Goal: Information Seeking & Learning: Learn about a topic

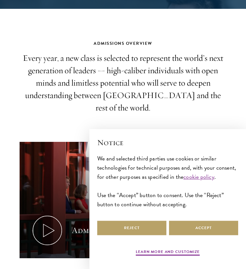
scroll to position [202, 0]
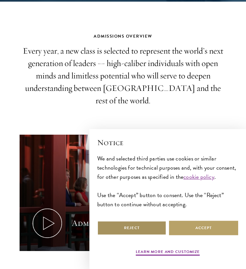
click at [125, 228] on button "Reject" at bounding box center [131, 227] width 69 height 15
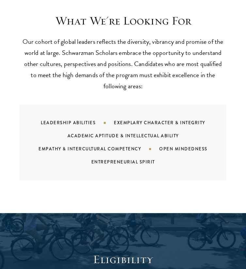
scroll to position [548, 0]
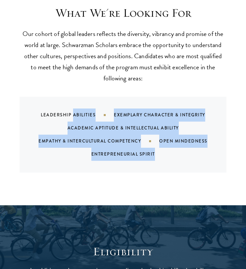
drag, startPoint x: 149, startPoint y: 151, endPoint x: 73, endPoint y: 99, distance: 92.1
click at [73, 99] on div "Leadership Abilities Exemplary Character & Integrity Academic Aptitude & Intell…" at bounding box center [123, 135] width 207 height 76
click at [73, 108] on div "Leadership Abilities Exemplary Character & Integrity Academic Aptitude & Intell…" at bounding box center [131, 134] width 191 height 52
drag, startPoint x: 49, startPoint y: 96, endPoint x: 155, endPoint y: 148, distance: 118.0
click at [155, 148] on div "Leadership Abilities Exemplary Character & Integrity Academic Aptitude & Intell…" at bounding box center [131, 134] width 191 height 52
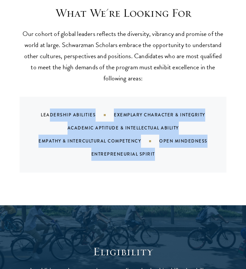
click at [154, 148] on div "Leadership Abilities Exemplary Character & Integrity Academic Aptitude & Intell…" at bounding box center [123, 135] width 207 height 76
drag, startPoint x: 167, startPoint y: 148, endPoint x: 36, endPoint y: 92, distance: 143.0
click at [36, 97] on div "Leadership Abilities Exemplary Character & Integrity Academic Aptitude & Intell…" at bounding box center [123, 135] width 207 height 76
drag, startPoint x: 41, startPoint y: 95, endPoint x: 166, endPoint y: 148, distance: 136.3
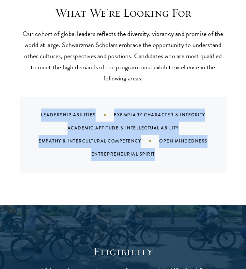
click at [166, 148] on div "Leadership Abilities Exemplary Character & Integrity Academic Aptitude & Intell…" at bounding box center [123, 135] width 207 height 76
click at [165, 148] on div "Leadership Abilities Exemplary Character & Integrity Academic Aptitude & Intell…" at bounding box center [131, 134] width 191 height 52
drag, startPoint x: 171, startPoint y: 148, endPoint x: 61, endPoint y: 97, distance: 121.2
click at [61, 108] on div "Leadership Abilities Exemplary Character & Integrity Academic Aptitude & Intell…" at bounding box center [131, 134] width 191 height 52
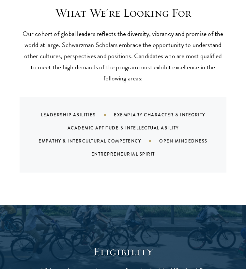
click at [60, 108] on div "Leadership Abilities Exemplary Character & Integrity Academic Aptitude & Intell…" at bounding box center [131, 134] width 191 height 52
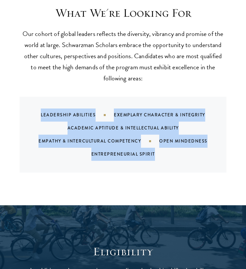
drag, startPoint x: 42, startPoint y: 97, endPoint x: 191, endPoint y: 160, distance: 161.5
click at [191, 160] on div "Leadership Abilities Exemplary Character & Integrity Academic Aptitude & Intell…" at bounding box center [123, 135] width 207 height 76
click at [190, 160] on div "Leadership Abilities Exemplary Character & Integrity Academic Aptitude & Intell…" at bounding box center [123, 135] width 207 height 76
drag, startPoint x: 191, startPoint y: 143, endPoint x: 54, endPoint y: 88, distance: 148.0
click at [54, 97] on div "Leadership Abilities Exemplary Character & Integrity Academic Aptitude & Intell…" at bounding box center [123, 135] width 207 height 76
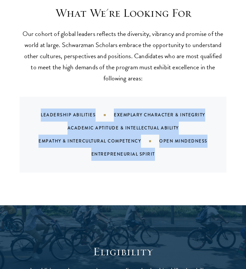
click at [54, 97] on div "Leadership Abilities Exemplary Character & Integrity Academic Aptitude & Intell…" at bounding box center [123, 135] width 207 height 76
drag, startPoint x: 35, startPoint y: 91, endPoint x: 196, endPoint y: 165, distance: 177.5
click at [196, 165] on div "What We're Looking For Our cohort of global leaders reflects the diversity, vib…" at bounding box center [123, 98] width 246 height 211
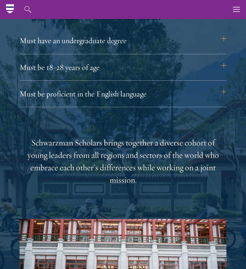
scroll to position [813, 0]
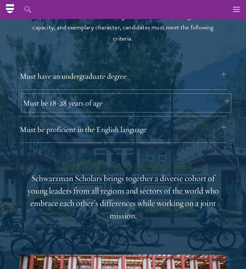
click at [191, 95] on button "Must be 18-28 years of age" at bounding box center [126, 103] width 207 height 16
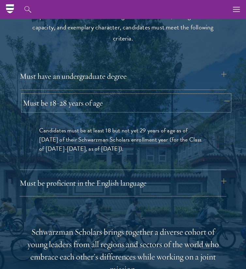
click at [202, 95] on button "Must be 18-28 years of age" at bounding box center [126, 103] width 207 height 16
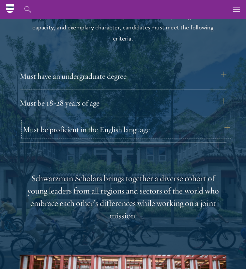
click at [204, 122] on button "Must be proficient in the English language" at bounding box center [126, 130] width 207 height 16
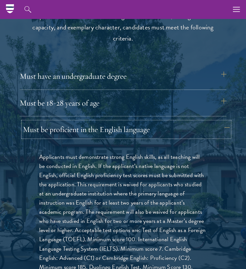
click at [207, 122] on button "Must be proficient in the English language" at bounding box center [126, 130] width 207 height 16
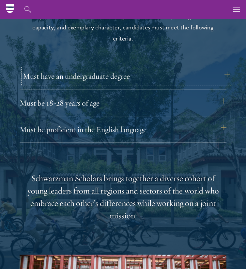
click at [209, 69] on button "Must have an undergraduate degree" at bounding box center [126, 76] width 207 height 16
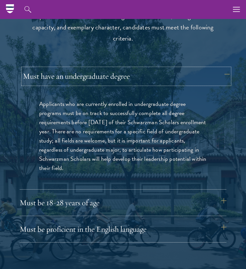
click at [211, 68] on button "Must have an undergraduate degree" at bounding box center [126, 76] width 207 height 16
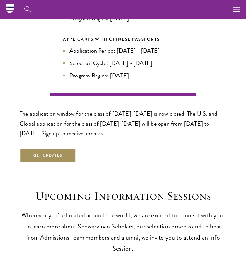
scroll to position [1327, 0]
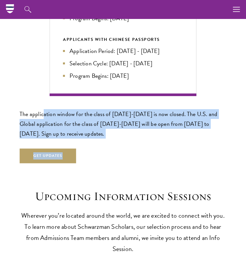
drag, startPoint x: 94, startPoint y: 126, endPoint x: 42, endPoint y: 99, distance: 58.6
click at [42, 109] on div "The application window for the class of 2026-2027 is now closed. The U.S. and G…" at bounding box center [123, 136] width 207 height 54
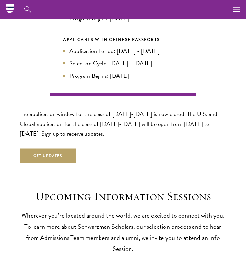
click at [33, 109] on p "The application window for the class of 2026-2027 is now closed. The U.S. and G…" at bounding box center [123, 123] width 207 height 29
drag, startPoint x: 20, startPoint y: 99, endPoint x: 112, endPoint y: 124, distance: 95.2
click at [112, 124] on p "The application window for the class of 2026-2027 is now closed. The U.S. and G…" at bounding box center [123, 123] width 207 height 29
drag, startPoint x: 124, startPoint y: 124, endPoint x: 22, endPoint y: 97, distance: 106.2
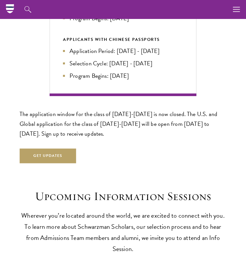
click at [22, 109] on p "The application window for the class of 2026-2027 is now closed. The U.S. and G…" at bounding box center [123, 123] width 207 height 29
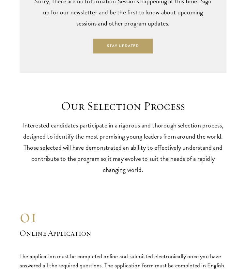
scroll to position [1645, 0]
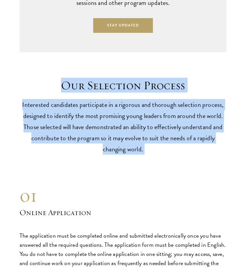
drag, startPoint x: 50, startPoint y: 75, endPoint x: 164, endPoint y: 149, distance: 136.1
drag, startPoint x: 159, startPoint y: 144, endPoint x: 73, endPoint y: 75, distance: 110.1
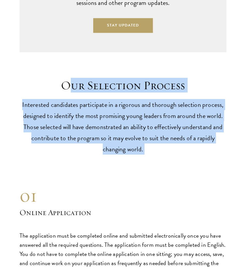
click at [73, 78] on h2 "Our Selection Process" at bounding box center [123, 85] width 203 height 14
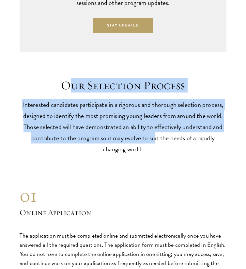
drag, startPoint x: 66, startPoint y: 73, endPoint x: 155, endPoint y: 127, distance: 103.8
click at [155, 127] on header "Our Selection Process Interested candidates participate in a rigorous and thoro…" at bounding box center [123, 116] width 203 height 76
click at [155, 127] on p "Interested candidates participate in a rigorous and thorough selection process,…" at bounding box center [123, 127] width 203 height 56
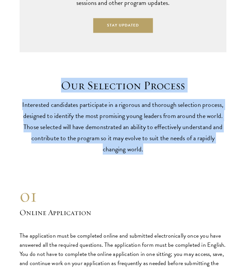
drag, startPoint x: 160, startPoint y: 138, endPoint x: 51, endPoint y: 64, distance: 132.3
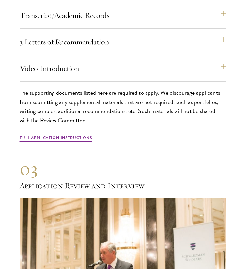
scroll to position [2029, 0]
click at [108, 67] on div "Video Introduction Provide a short video self-introduction of no more than 1 mi…" at bounding box center [123, 70] width 207 height 21
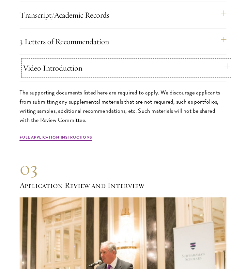
click at [110, 60] on button "Video Introduction" at bounding box center [126, 68] width 207 height 16
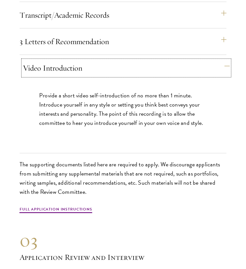
click at [118, 60] on button "Video Introduction" at bounding box center [126, 68] width 207 height 16
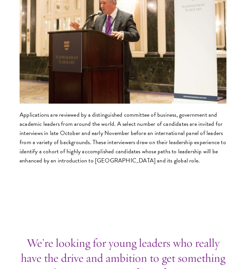
scroll to position [2306, 0]
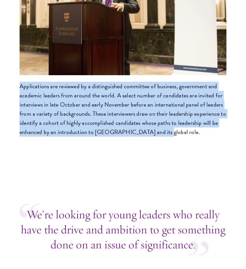
drag, startPoint x: 18, startPoint y: 70, endPoint x: 157, endPoint y: 142, distance: 157.1
drag, startPoint x: 166, startPoint y: 136, endPoint x: 24, endPoint y: 69, distance: 156.6
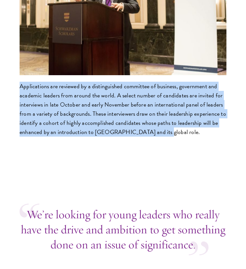
click at [24, 82] on p "Applications are reviewed by a distinguished committee of business, government …" at bounding box center [123, 109] width 207 height 55
drag, startPoint x: 17, startPoint y: 69, endPoint x: 157, endPoint y: 124, distance: 150.3
drag, startPoint x: 168, startPoint y: 125, endPoint x: 12, endPoint y: 71, distance: 165.1
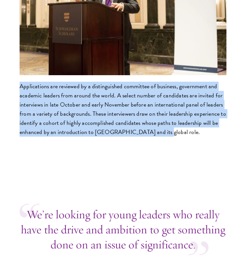
drag, startPoint x: 12, startPoint y: 66, endPoint x: 146, endPoint y: 137, distance: 151.1
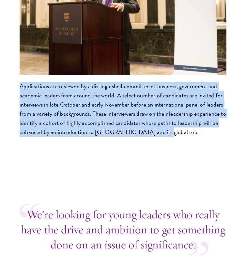
drag, startPoint x: 164, startPoint y: 137, endPoint x: 6, endPoint y: 70, distance: 171.3
drag, startPoint x: 10, startPoint y: 69, endPoint x: 159, endPoint y: 125, distance: 159.1
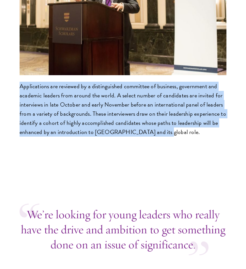
drag, startPoint x: 160, startPoint y: 123, endPoint x: 18, endPoint y: 73, distance: 150.1
drag, startPoint x: 13, startPoint y: 73, endPoint x: 147, endPoint y: 126, distance: 144.7
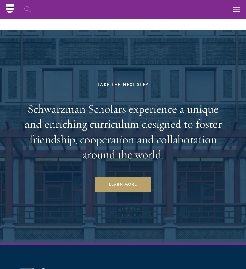
scroll to position [3203, 0]
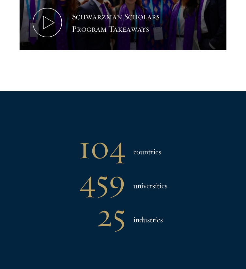
scroll to position [379, 0]
